Goal: Task Accomplishment & Management: Complete application form

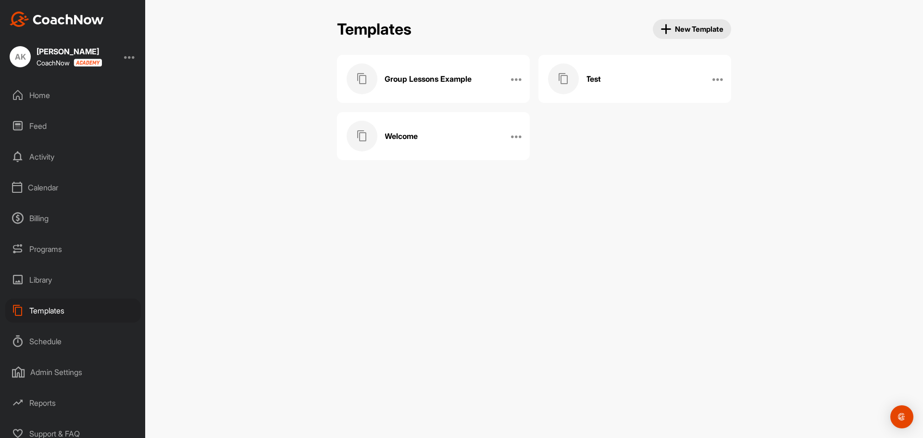
click at [60, 375] on div "Admin Settings" at bounding box center [73, 372] width 136 height 24
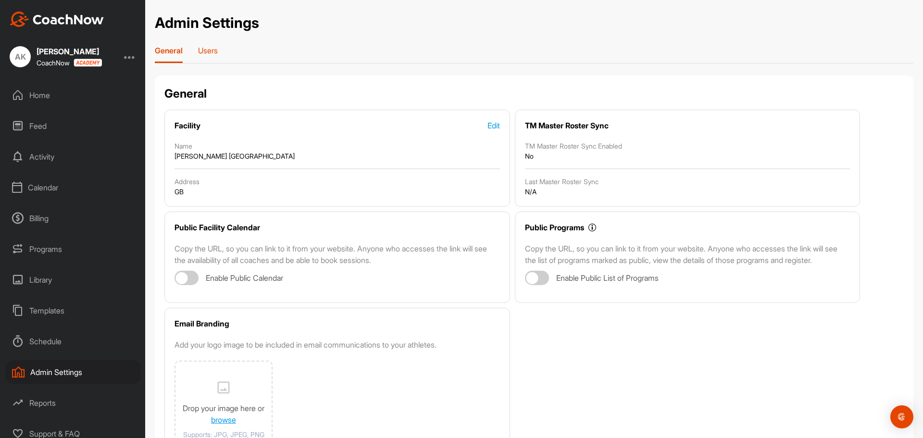
click at [214, 50] on p "Users" at bounding box center [208, 51] width 20 height 10
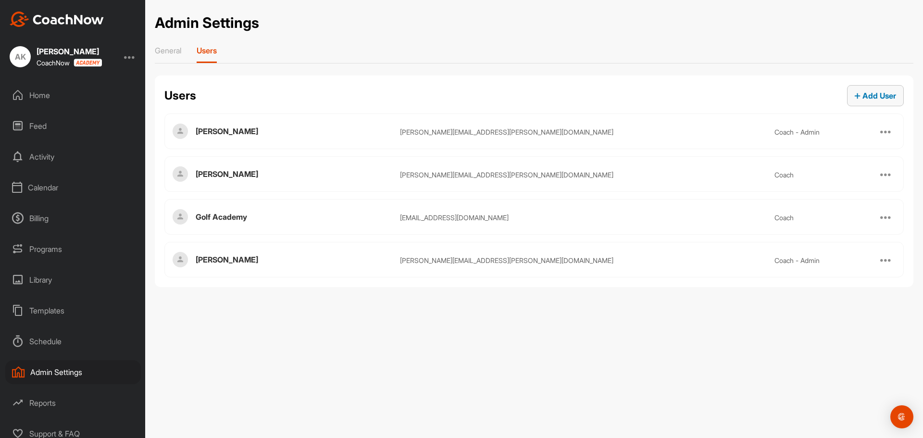
click at [861, 103] on button "Add User" at bounding box center [875, 95] width 57 height 21
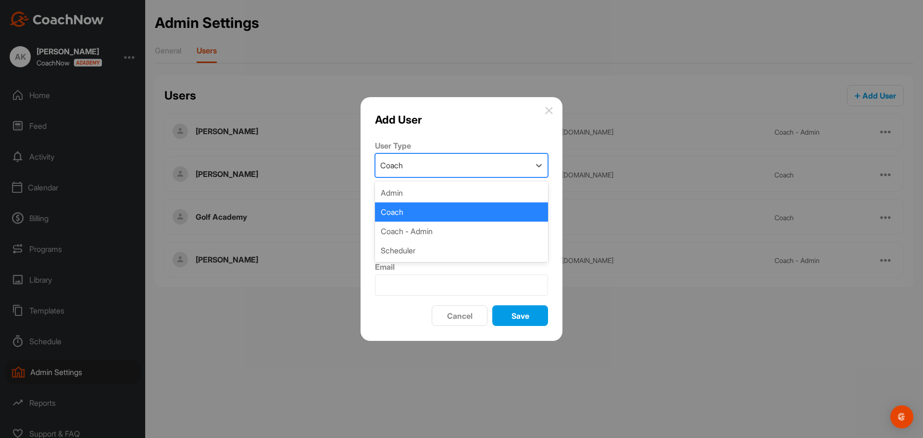
click at [445, 161] on div "Coach" at bounding box center [453, 165] width 155 height 23
click at [422, 196] on div "Admin" at bounding box center [461, 192] width 173 height 19
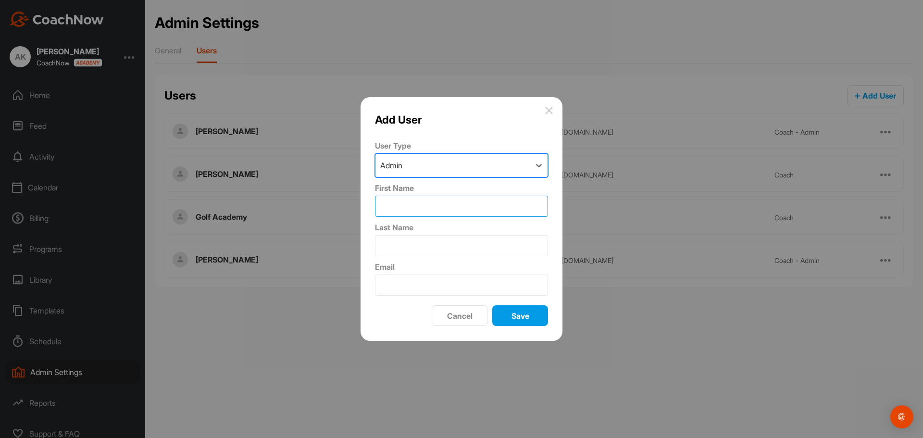
click at [421, 198] on input "First Name" at bounding box center [461, 206] width 173 height 21
type input "[PERSON_NAME]"
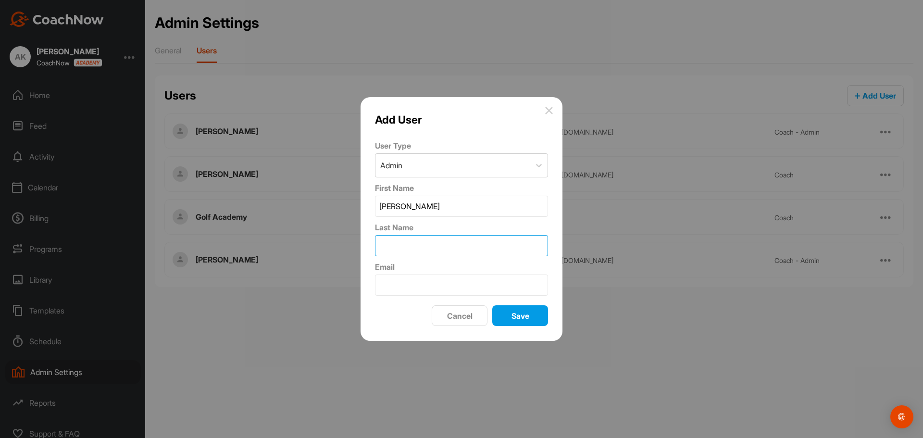
click at [416, 239] on input "Last Name" at bounding box center [461, 245] width 173 height 21
type input "[GEOGRAPHIC_DATA]"
type input "[PERSON_NAME][EMAIL_ADDRESS][DOMAIN_NAME]"
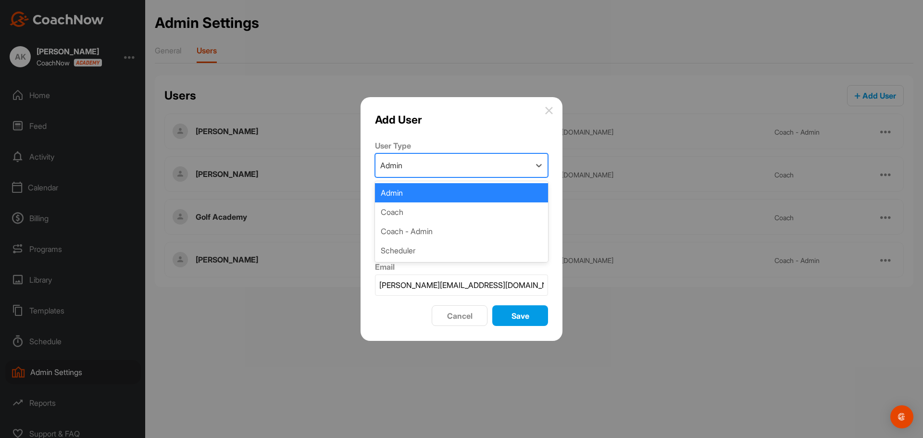
click at [419, 164] on div "Admin" at bounding box center [453, 165] width 155 height 23
click at [402, 195] on div "Admin" at bounding box center [461, 192] width 173 height 19
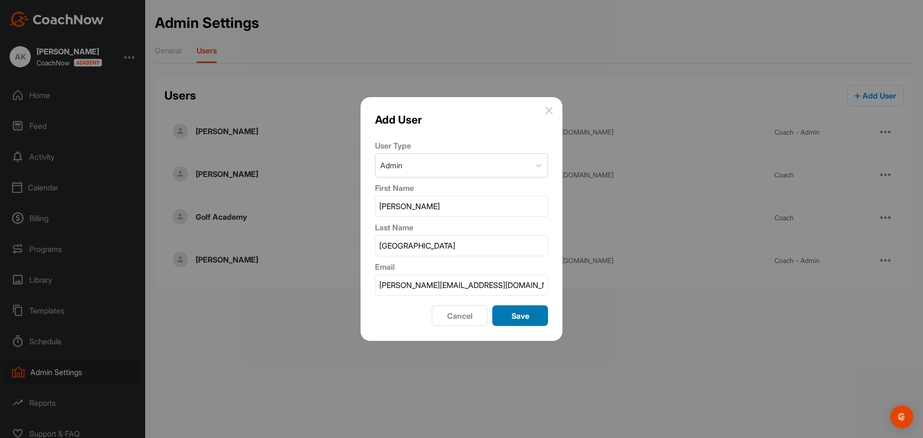
click at [527, 319] on span "Save" at bounding box center [521, 316] width 18 height 10
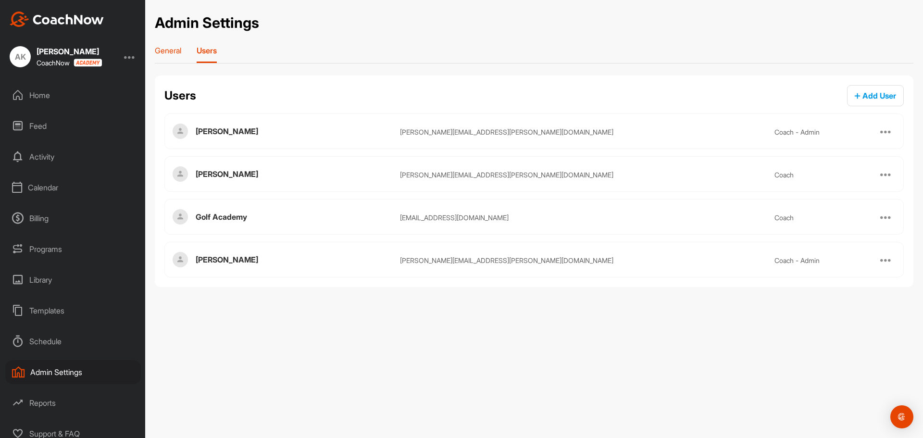
click at [181, 52] on p "General" at bounding box center [168, 51] width 26 height 10
